Goal: Information Seeking & Learning: Learn about a topic

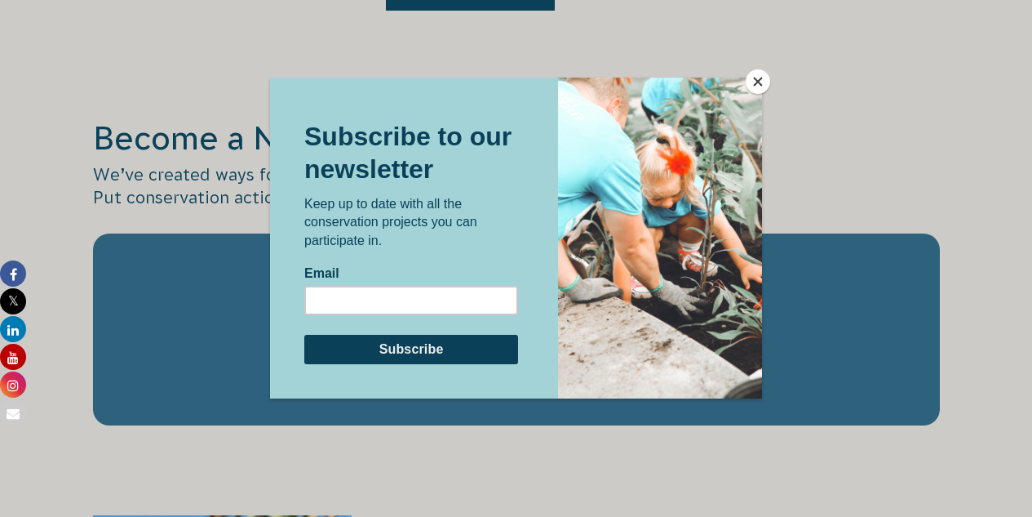
scroll to position [2775, 0]
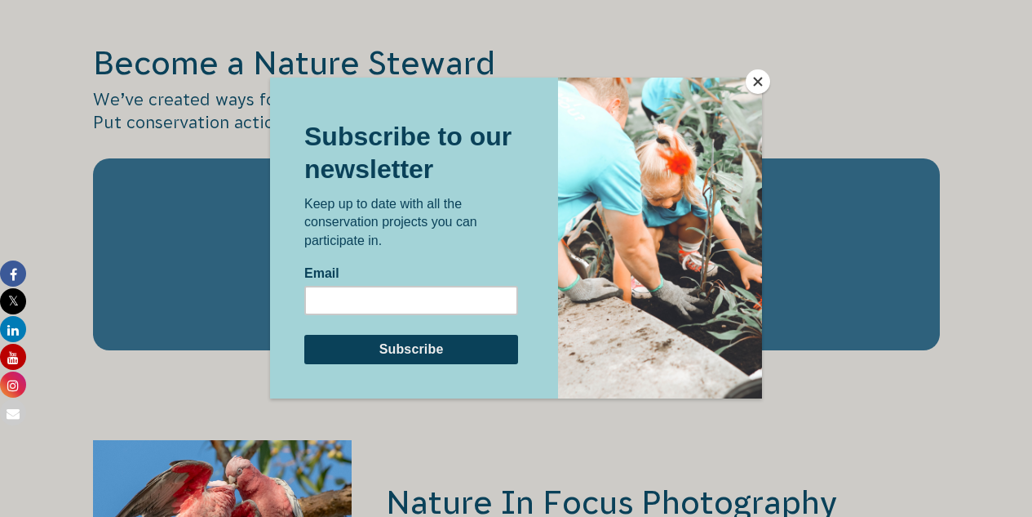
click at [761, 77] on button "Close" at bounding box center [758, 81] width 24 height 24
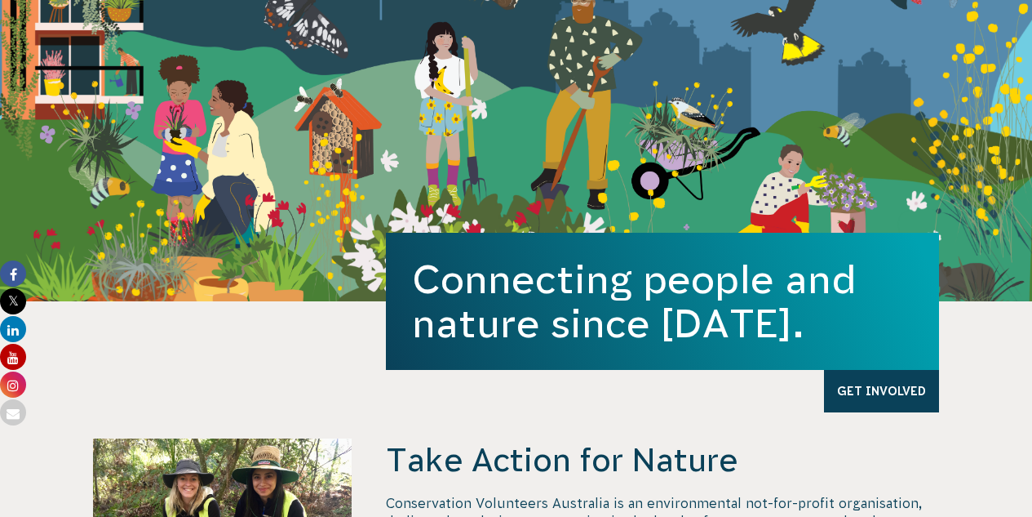
scroll to position [0, 0]
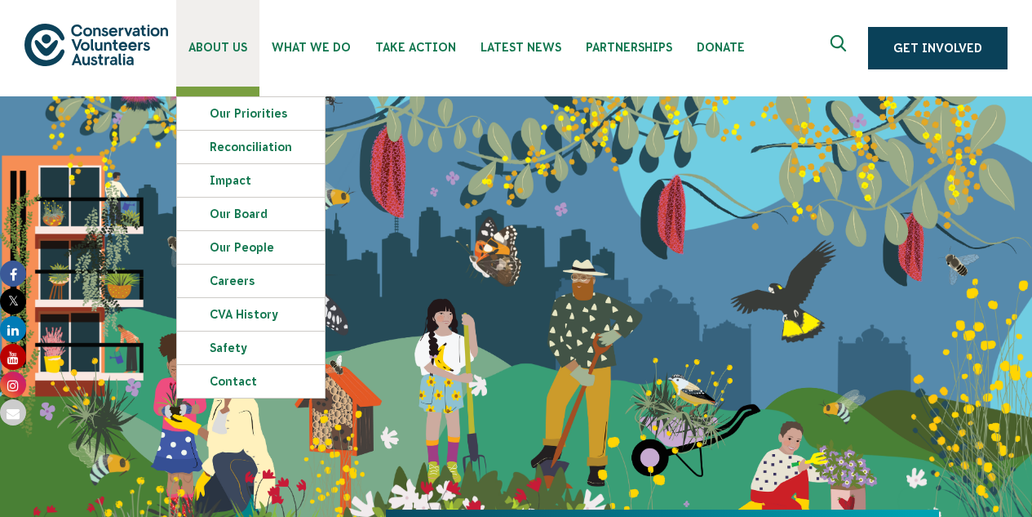
click at [207, 53] on span "About Us" at bounding box center [218, 47] width 59 height 13
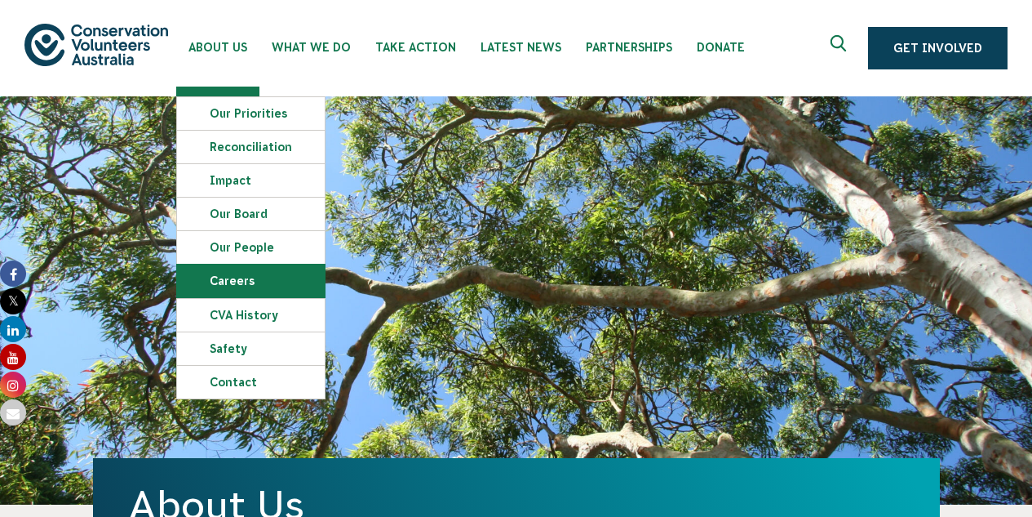
click at [260, 276] on link "Careers" at bounding box center [251, 280] width 148 height 33
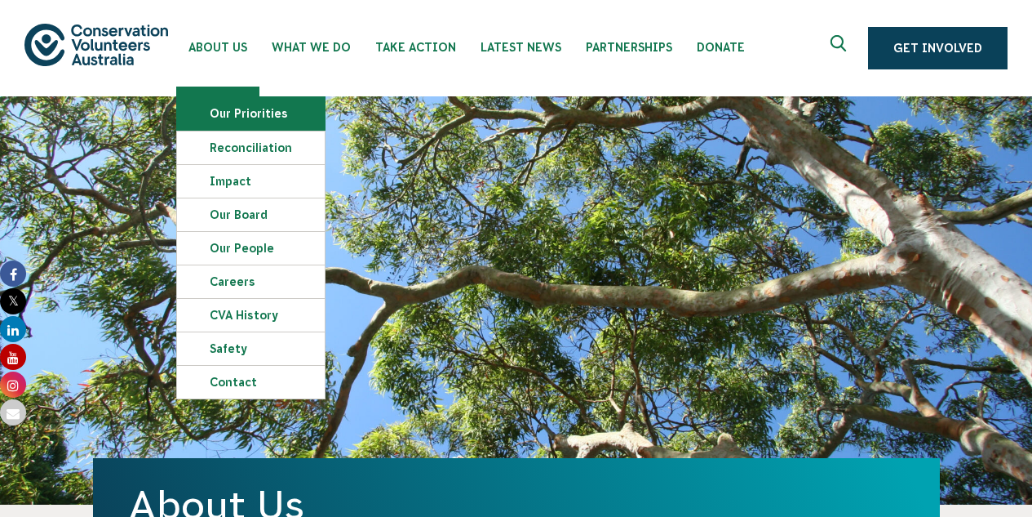
click at [255, 115] on link "Our Priorities" at bounding box center [251, 113] width 148 height 33
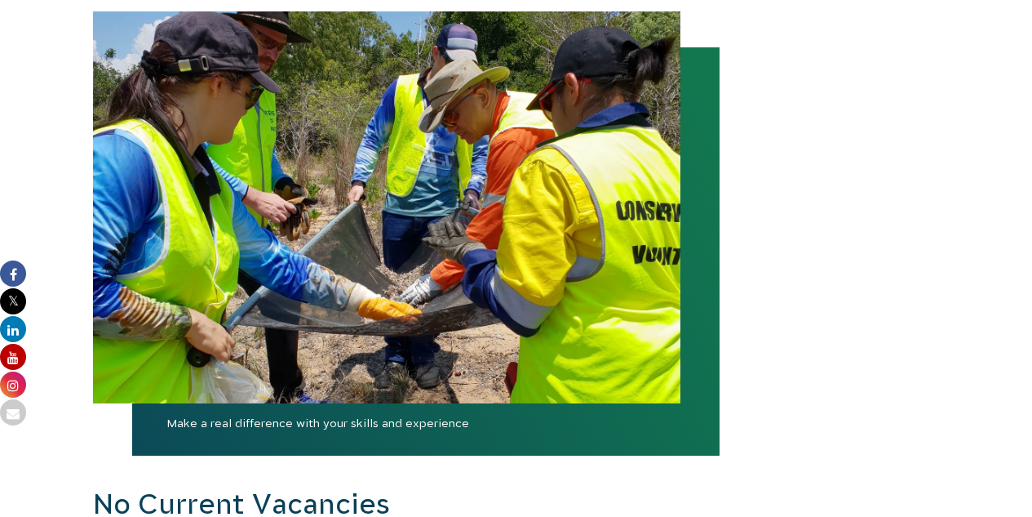
scroll to position [1469, 0]
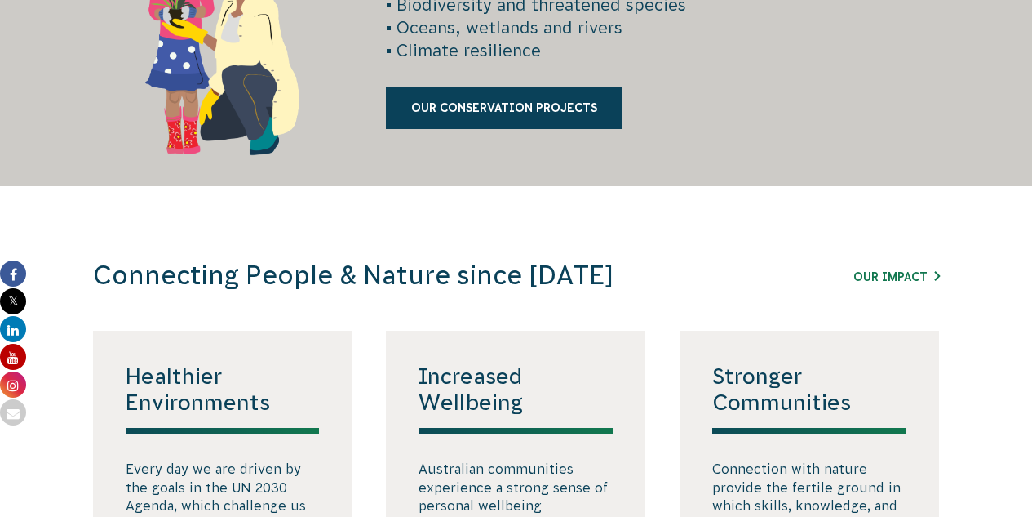
scroll to position [2285, 0]
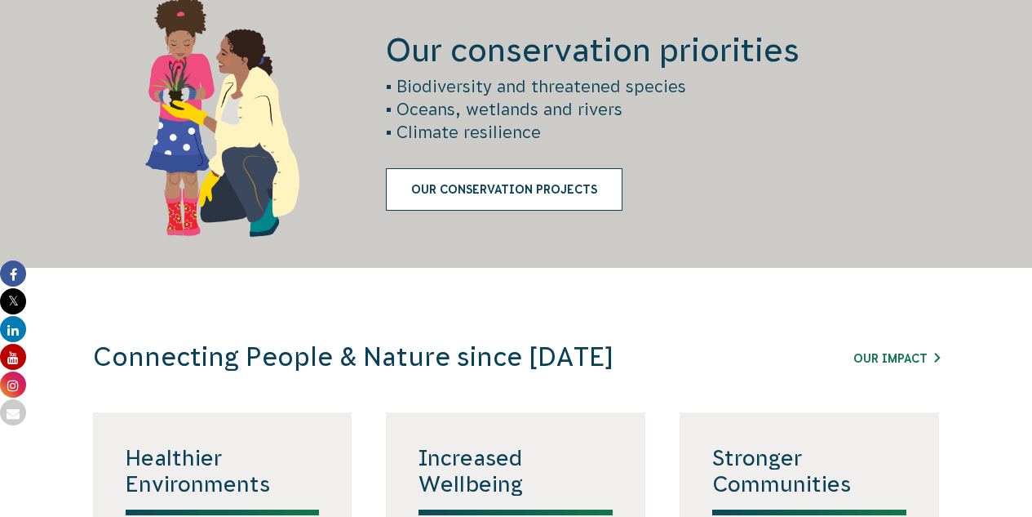
click at [519, 193] on link "Our Conservation Projects" at bounding box center [504, 189] width 237 height 42
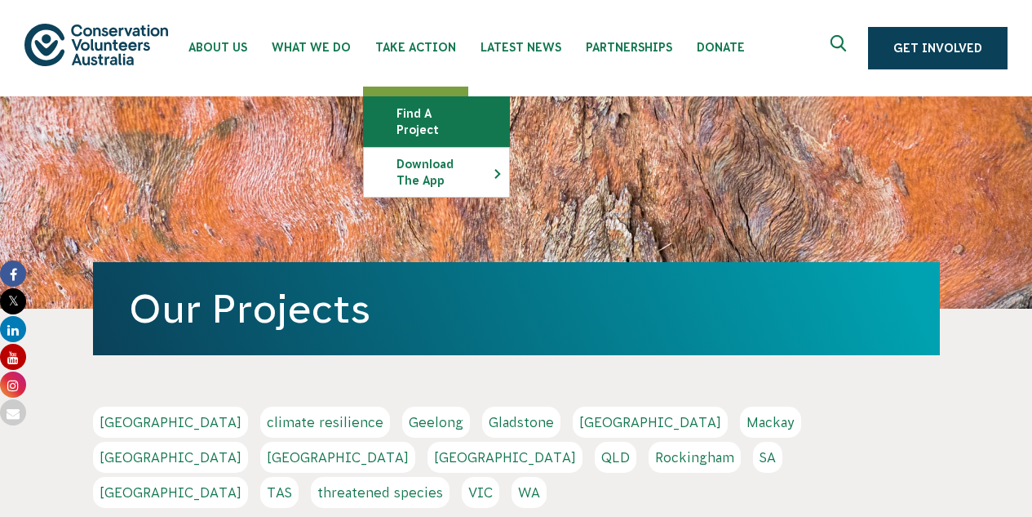
click at [431, 116] on link "Find a project" at bounding box center [436, 121] width 145 height 49
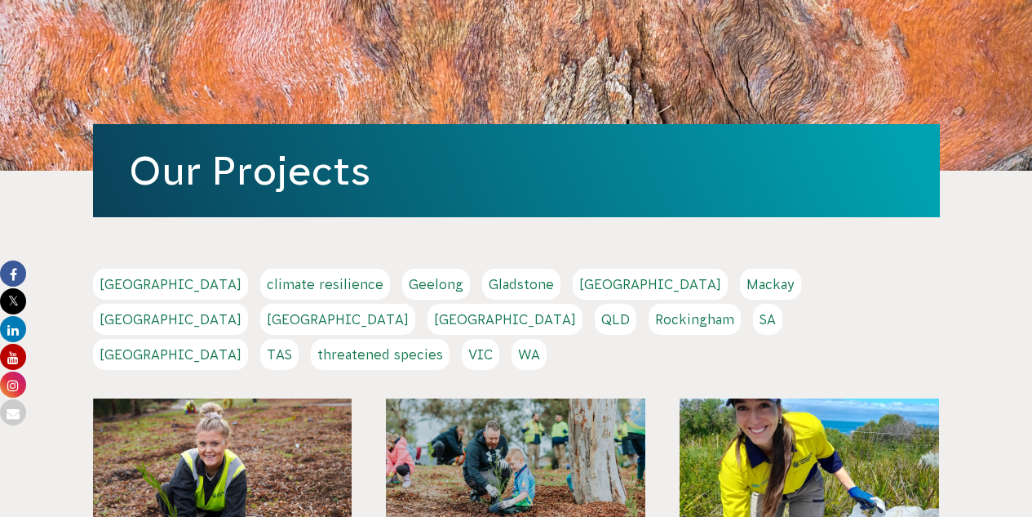
scroll to position [163, 0]
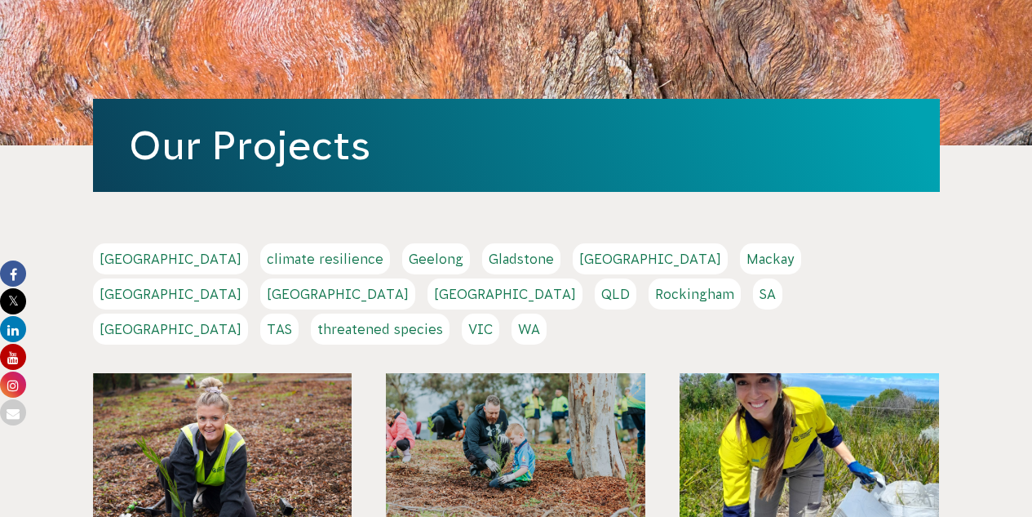
click at [740, 257] on link "Mackay" at bounding box center [770, 258] width 61 height 31
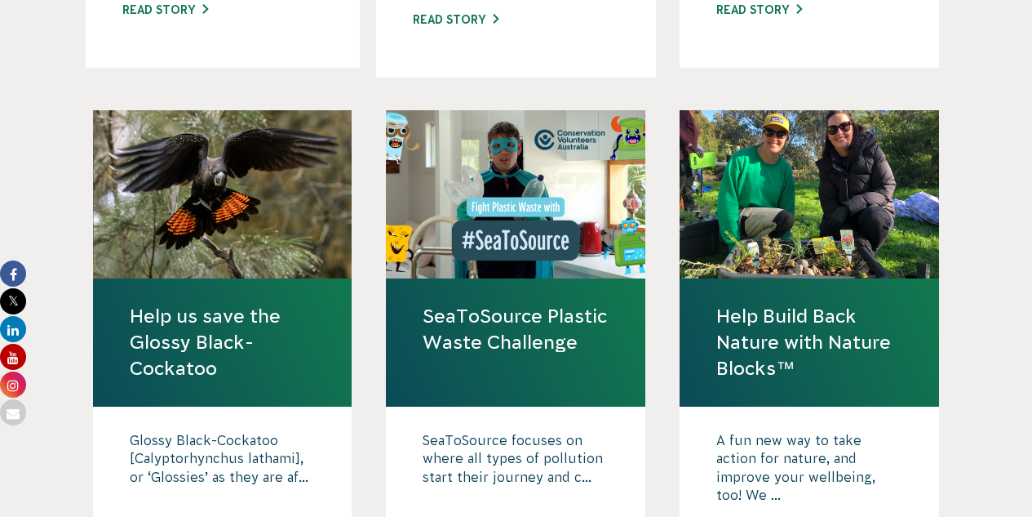
scroll to position [1959, 0]
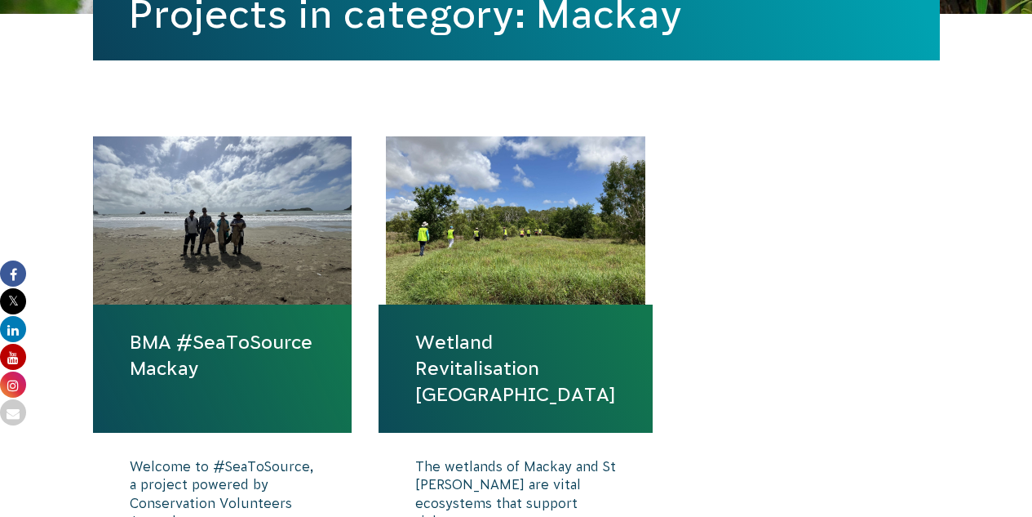
scroll to position [490, 0]
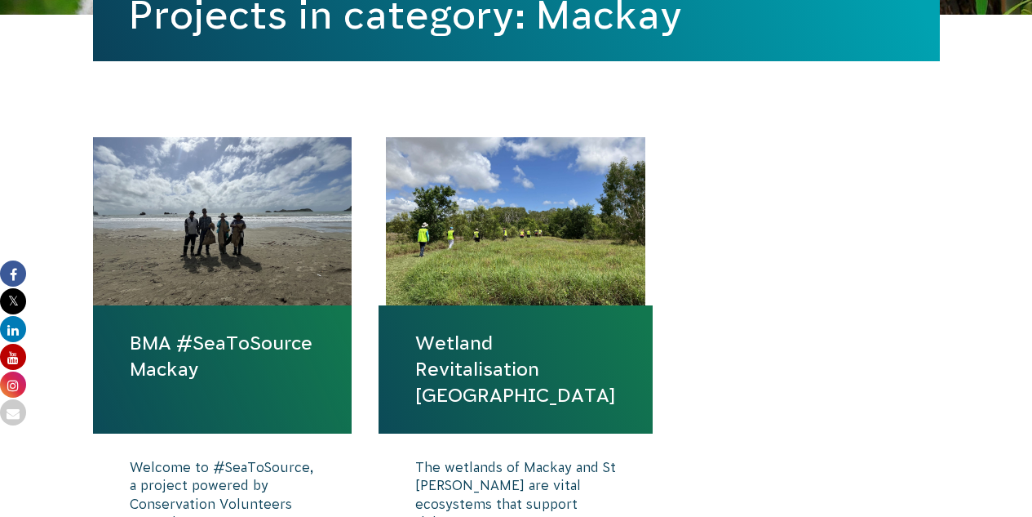
click at [209, 342] on link "BMA #SeaToSource Mackay" at bounding box center [223, 356] width 186 height 52
click at [626, 253] on div at bounding box center [516, 221] width 260 height 168
click at [529, 335] on link "Wetland Revitalisation [GEOGRAPHIC_DATA]" at bounding box center [515, 369] width 201 height 79
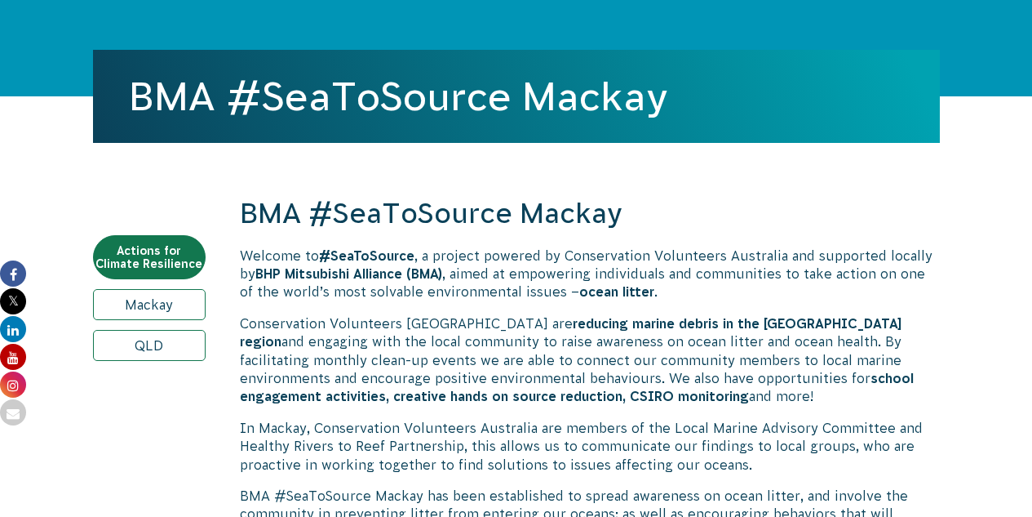
scroll to position [490, 0]
